Goal: Task Accomplishment & Management: Complete application form

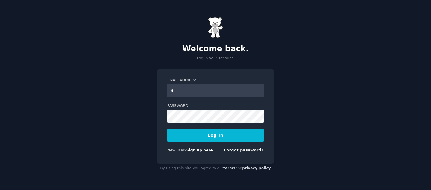
type input "**********"
click at [167, 129] on button "Log In" at bounding box center [215, 135] width 96 height 13
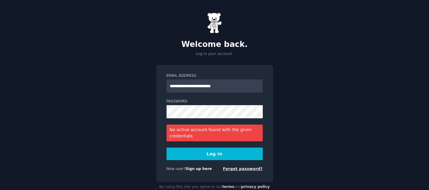
click at [254, 171] on link "Forgot password?" at bounding box center [243, 169] width 40 height 4
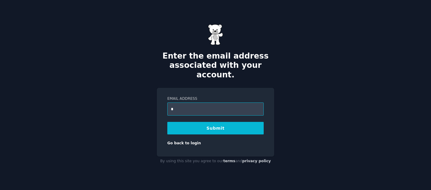
type input "**********"
click at [218, 123] on button "Submit" at bounding box center [215, 128] width 96 height 13
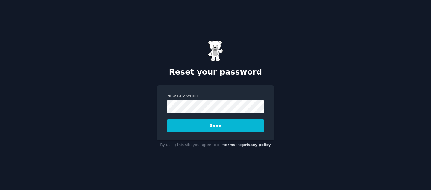
click at [216, 124] on button "Save" at bounding box center [215, 126] width 96 height 13
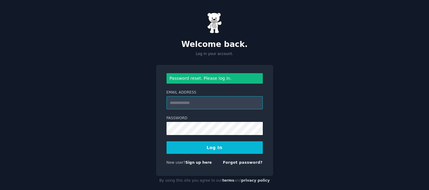
click at [192, 105] on input "Email Address" at bounding box center [215, 102] width 96 height 13
type input "**********"
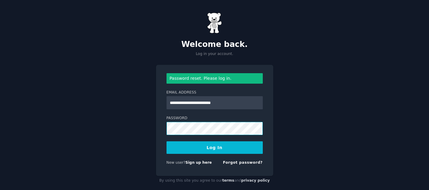
click at [167, 142] on button "Log In" at bounding box center [215, 148] width 96 height 13
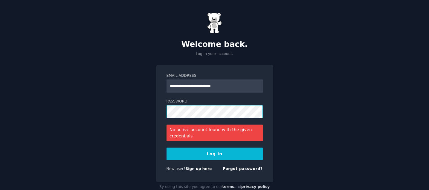
click at [167, 148] on button "Log In" at bounding box center [215, 154] width 96 height 13
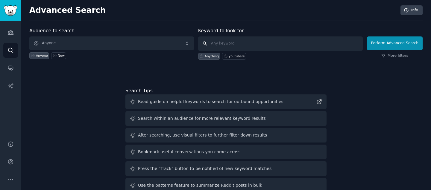
click at [319, 46] on input "text" at bounding box center [280, 44] width 165 height 14
type input "a"
drag, startPoint x: 273, startPoint y: 42, endPoint x: 191, endPoint y: 41, distance: 82.3
click at [191, 41] on form "Audience to search Anyone Anyone New Keyword to look for flying Anything youtub…" at bounding box center [225, 43] width 393 height 33
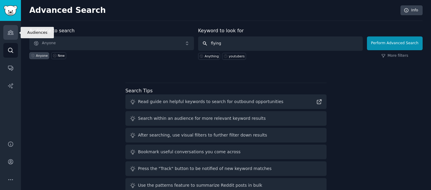
type input "flying"
click at [9, 35] on icon "Sidebar" at bounding box center [10, 32] width 6 height 6
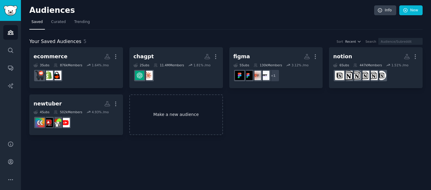
click at [159, 105] on link "Make a new audience" at bounding box center [176, 115] width 94 height 41
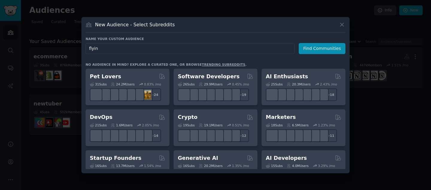
type input "flying"
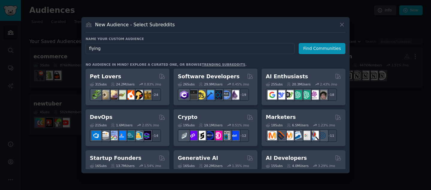
click button "Find Communities" at bounding box center [322, 48] width 47 height 11
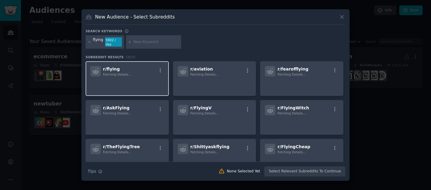
click at [135, 73] on div "r/ flying Fetching Details..." at bounding box center [127, 71] width 74 height 10
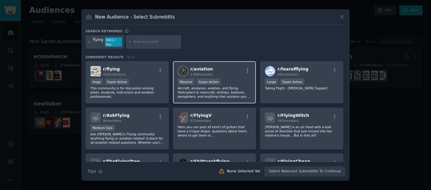
click at [200, 90] on p "Aircraft, airplanes, aviation, and flying. Helicopters & rotorcraft, airships, …" at bounding box center [215, 92] width 74 height 13
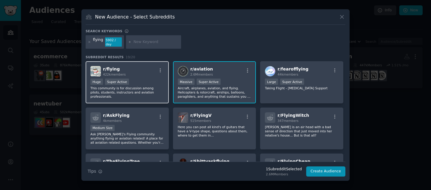
click at [136, 93] on p "This community is for discussion among pilots, students, instructors and aviati…" at bounding box center [127, 92] width 74 height 13
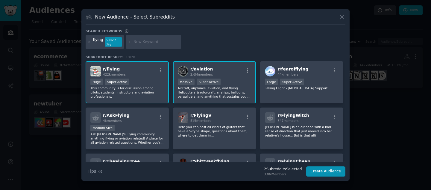
click at [228, 91] on p "Aircraft, airplanes, aviation, and flying. Helicopters & rotorcraft, airships, …" at bounding box center [215, 92] width 74 height 13
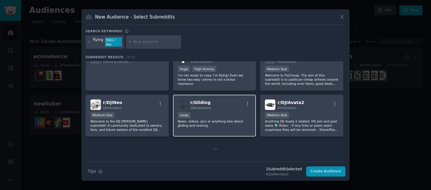
scroll to position [183, 0]
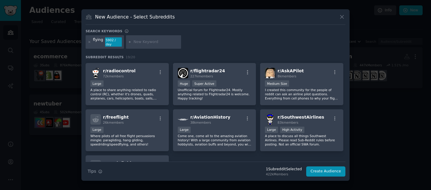
click at [157, 39] on input "text" at bounding box center [155, 41] width 45 height 5
type input "general"
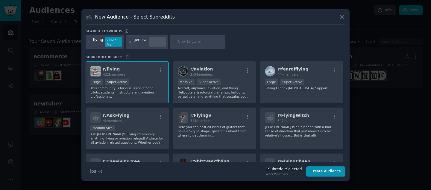
click at [141, 43] on div "general" at bounding box center [140, 42] width 14 height 10
click at [141, 40] on div "general" at bounding box center [140, 42] width 14 height 10
click at [146, 40] on div "general" at bounding box center [147, 42] width 42 height 14
click at [150, 40] on div at bounding box center [157, 42] width 17 height 10
click at [129, 42] on icon at bounding box center [129, 41] width 3 height 3
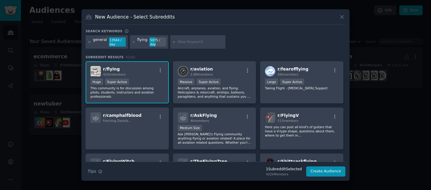
click at [89, 42] on icon at bounding box center [89, 41] width 1 height 1
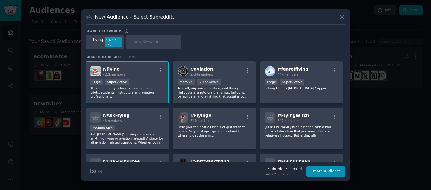
click at [151, 45] on div at bounding box center [153, 42] width 55 height 14
click at [143, 41] on input "text" at bounding box center [155, 41] width 45 height 5
type input "generalaviation"
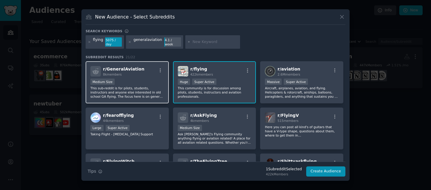
click at [139, 90] on p "This sub-reddit is for pilots, students, instructors and anyone else interested…" at bounding box center [127, 92] width 74 height 13
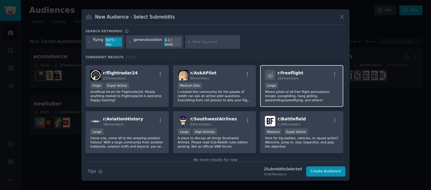
scroll to position [235, 0]
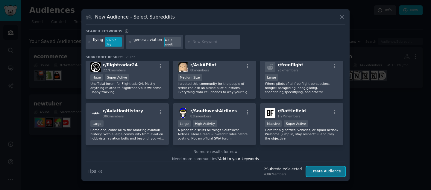
click at [315, 170] on button "Create Audience" at bounding box center [325, 172] width 39 height 10
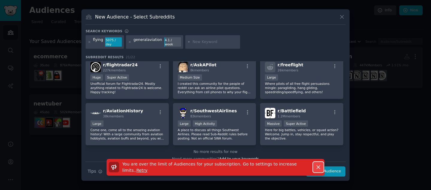
click at [315, 165] on icon "button" at bounding box center [318, 167] width 6 height 6
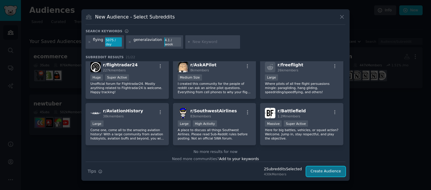
click at [334, 174] on button "Create Audience" at bounding box center [325, 172] width 39 height 10
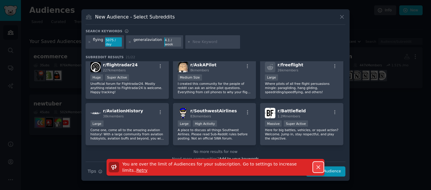
click at [316, 166] on icon "button" at bounding box center [318, 167] width 6 height 6
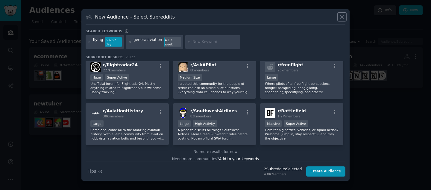
click at [343, 14] on icon at bounding box center [342, 17] width 6 height 6
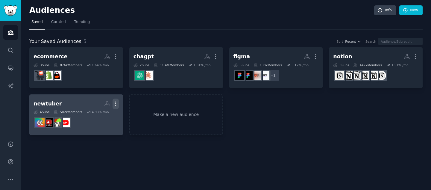
click at [113, 103] on icon "button" at bounding box center [116, 104] width 6 height 6
click at [104, 115] on p "Delete" at bounding box center [99, 116] width 14 height 6
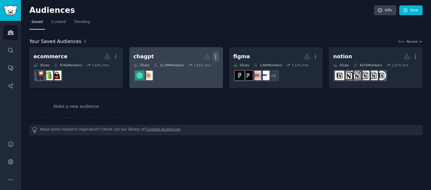
click at [213, 56] on icon "button" at bounding box center [215, 57] width 6 height 6
click at [197, 70] on p "Delete" at bounding box center [199, 69] width 14 height 6
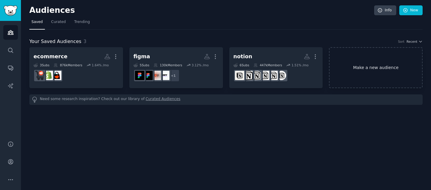
click at [393, 84] on link "Make a new audience" at bounding box center [376, 67] width 94 height 41
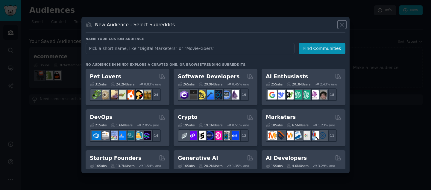
click at [341, 22] on icon at bounding box center [342, 25] width 6 height 6
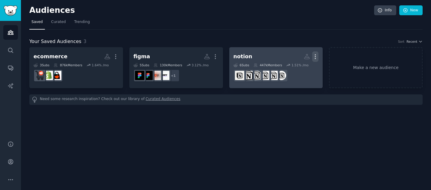
click at [317, 54] on icon "button" at bounding box center [315, 57] width 6 height 6
click at [300, 69] on p "Delete" at bounding box center [299, 69] width 14 height 6
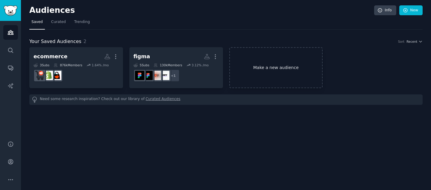
click at [303, 63] on link "Make a new audience" at bounding box center [276, 67] width 94 height 41
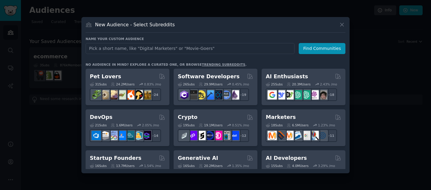
click at [229, 45] on input "text" at bounding box center [190, 48] width 209 height 11
type input "flying"
click button "Find Communities" at bounding box center [322, 48] width 47 height 11
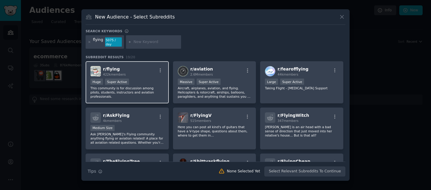
click at [144, 75] on div "r/ flying 422k members" at bounding box center [127, 71] width 74 height 10
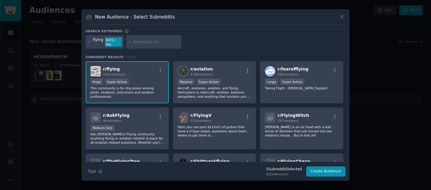
click at [155, 42] on input "text" at bounding box center [155, 41] width 45 height 5
type input "generalaviation"
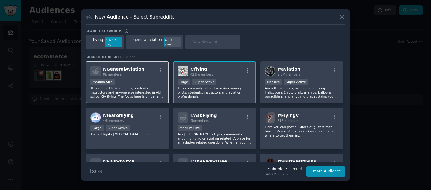
click at [130, 72] on div "8k members" at bounding box center [123, 74] width 41 height 4
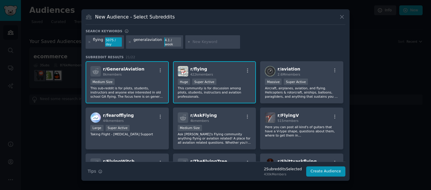
click at [326, 164] on div "Search Tips Tips 2 Subreddit s Selected 430k Members Create Audience" at bounding box center [216, 169] width 260 height 15
click at [324, 171] on button "Create Audience" at bounding box center [325, 172] width 39 height 10
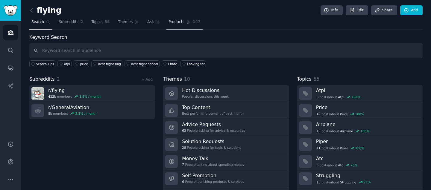
click at [174, 25] on span "Products" at bounding box center [176, 21] width 16 height 5
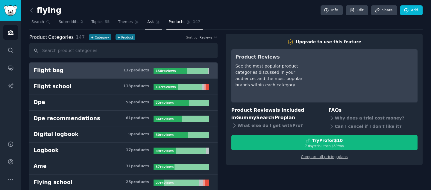
click at [156, 24] on icon at bounding box center [158, 22] width 4 height 4
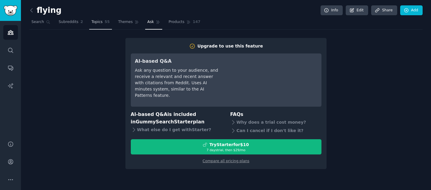
click at [92, 20] on span "Topics" at bounding box center [96, 21] width 11 height 5
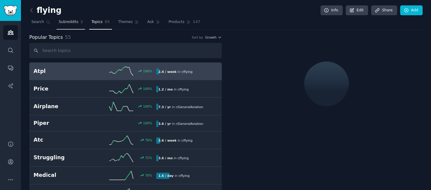
click at [65, 22] on span "Subreddits" at bounding box center [69, 21] width 20 height 5
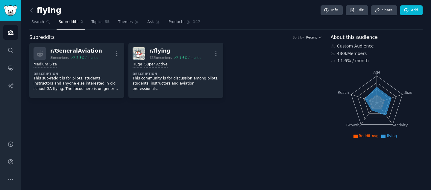
click at [207, 38] on div "Subreddits Sort by Recent" at bounding box center [175, 37] width 293 height 7
click at [186, 25] on link "Products 147" at bounding box center [184, 23] width 36 height 12
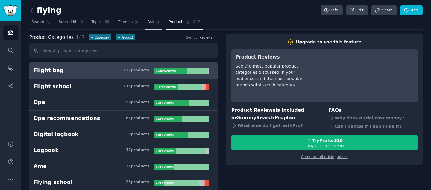
click at [153, 23] on link "Ask" at bounding box center [153, 23] width 17 height 12
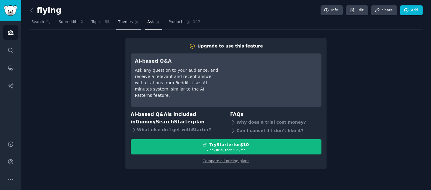
click at [128, 20] on span "Themes" at bounding box center [125, 21] width 15 height 5
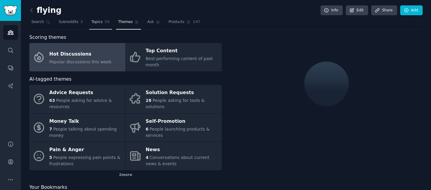
click at [101, 20] on span "Topics" at bounding box center [96, 21] width 11 height 5
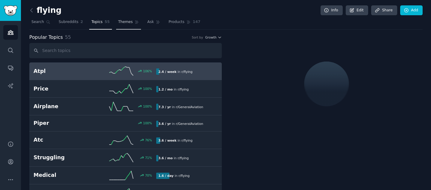
click at [137, 25] on link "Themes" at bounding box center [128, 23] width 25 height 12
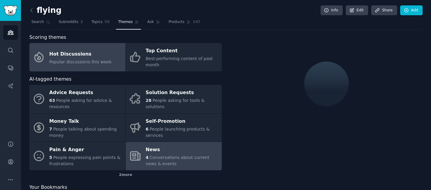
scroll to position [21, 0]
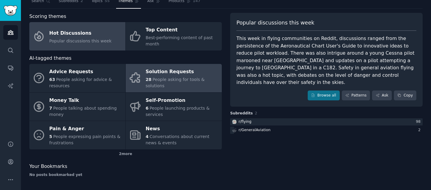
click at [195, 85] on div "28 People asking for tools & solutions" at bounding box center [182, 83] width 73 height 13
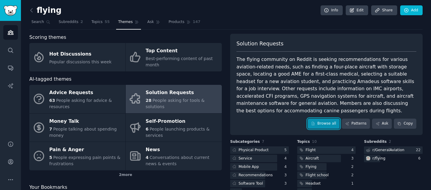
click at [332, 123] on link "Browse all" at bounding box center [324, 124] width 32 height 10
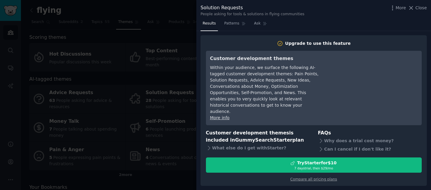
click at [177, 117] on div at bounding box center [215, 95] width 431 height 190
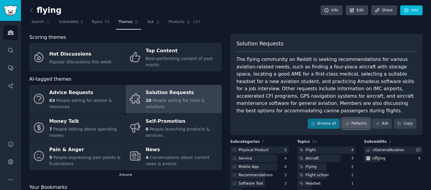
click at [345, 127] on link "Patterns" at bounding box center [356, 124] width 28 height 10
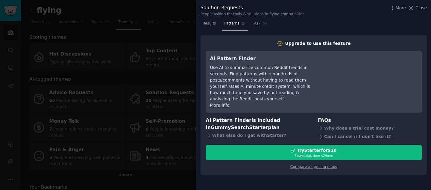
click at [138, 116] on div at bounding box center [215, 95] width 431 height 190
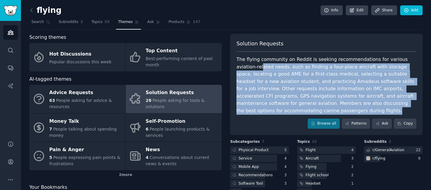
drag, startPoint x: 291, startPoint y: 110, endPoint x: 241, endPoint y: 68, distance: 64.6
click at [241, 68] on div "The flying community on Reddit is seeking recommendations for various aviation-…" at bounding box center [326, 85] width 180 height 59
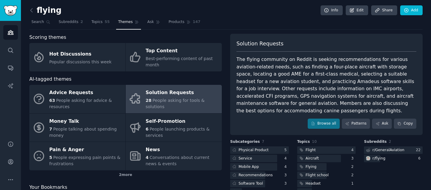
click at [266, 85] on div "The flying community on Reddit is seeking recommendations for various aviation-…" at bounding box center [326, 85] width 180 height 59
